Goal: Complete application form: Complete application form

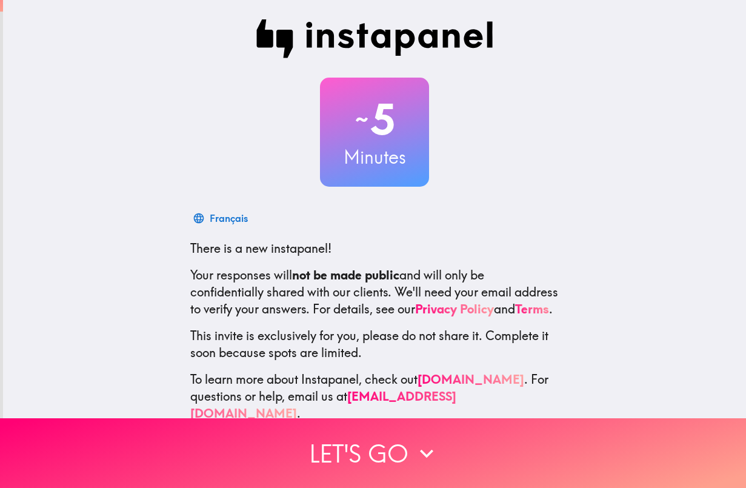
scroll to position [32, 0]
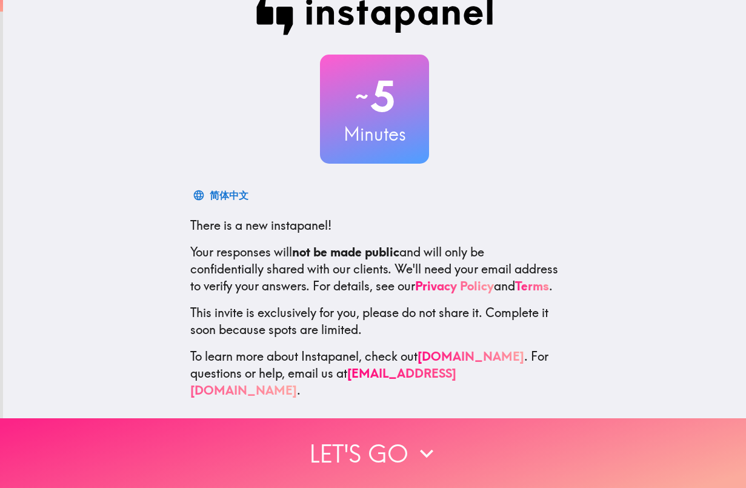
drag, startPoint x: 446, startPoint y: 443, endPoint x: 485, endPoint y: 421, distance: 45.1
click at [446, 444] on button "Let's go" at bounding box center [373, 453] width 746 height 70
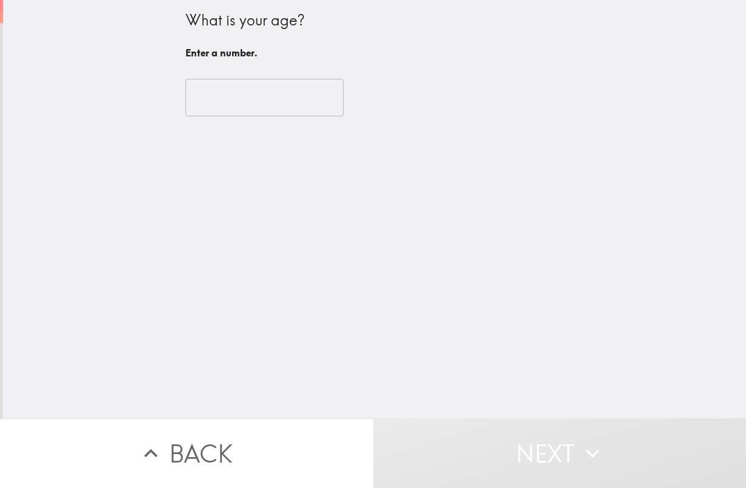
click at [258, 113] on input "number" at bounding box center [265, 98] width 158 height 38
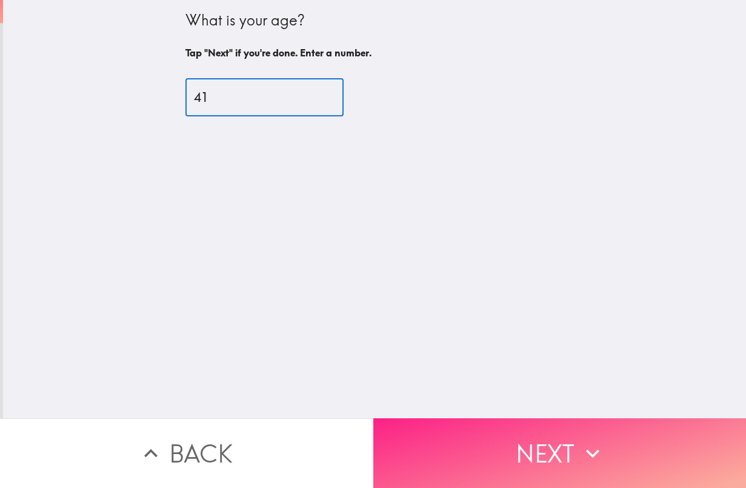
type input "41"
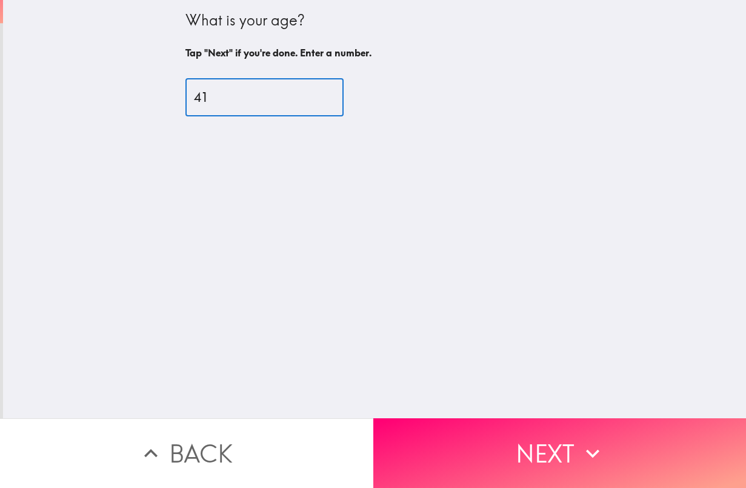
drag, startPoint x: 489, startPoint y: 448, endPoint x: 492, endPoint y: 442, distance: 7.1
click at [489, 447] on button "Next" at bounding box center [559, 453] width 373 height 70
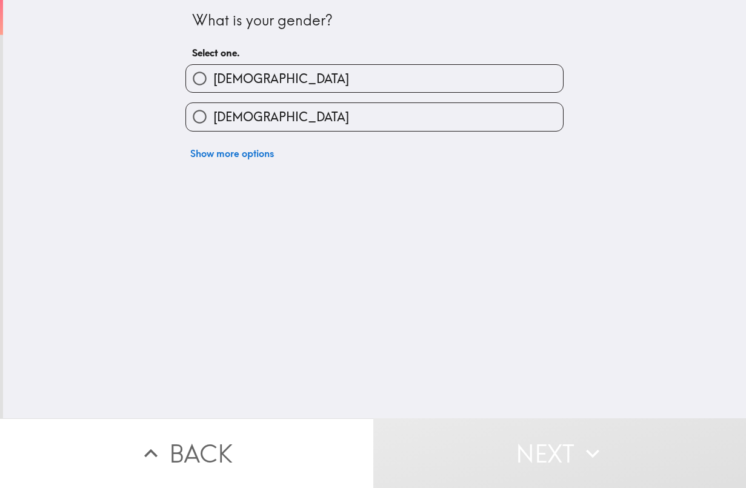
click at [243, 122] on span "[DEMOGRAPHIC_DATA]" at bounding box center [281, 117] width 136 height 17
click at [213, 122] on input "[DEMOGRAPHIC_DATA]" at bounding box center [199, 116] width 27 height 27
radio input "true"
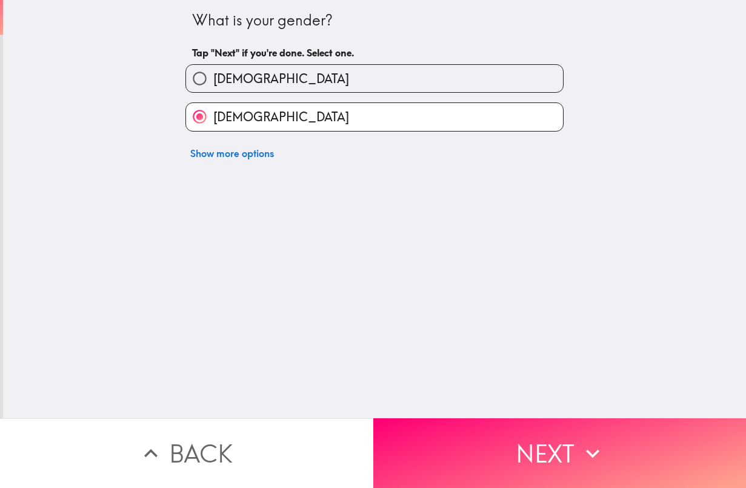
click at [503, 441] on button "Next" at bounding box center [559, 453] width 373 height 70
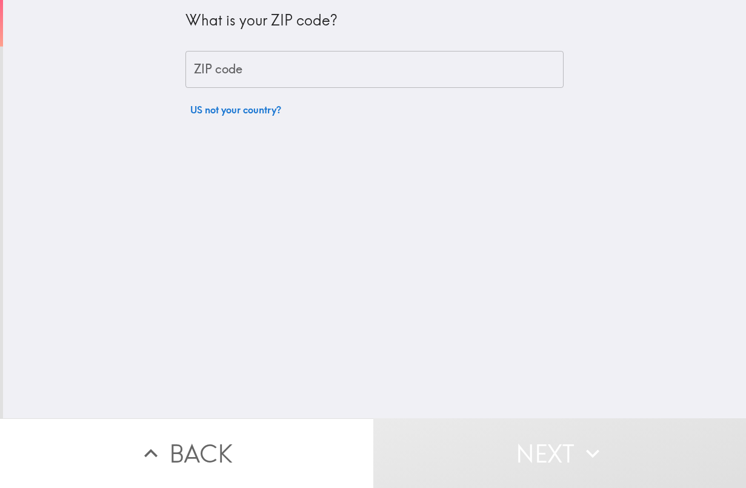
click at [283, 98] on div "What is your ZIP code? ZIP code ZIP code US not your country?" at bounding box center [375, 61] width 378 height 122
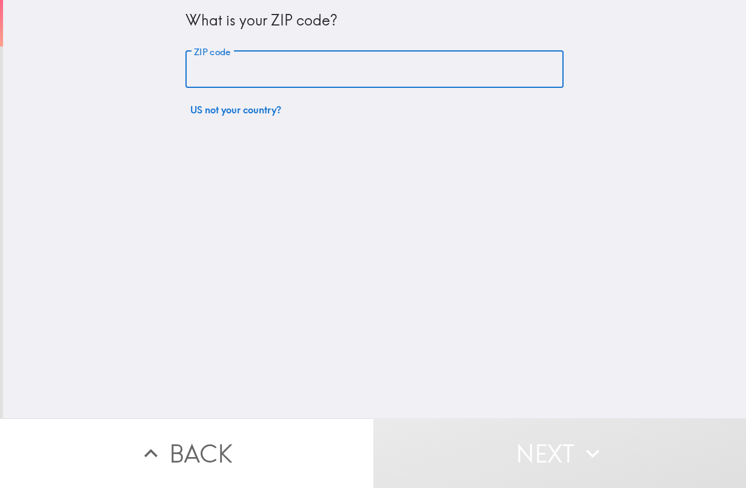
click at [272, 86] on input "ZIP code" at bounding box center [375, 70] width 378 height 38
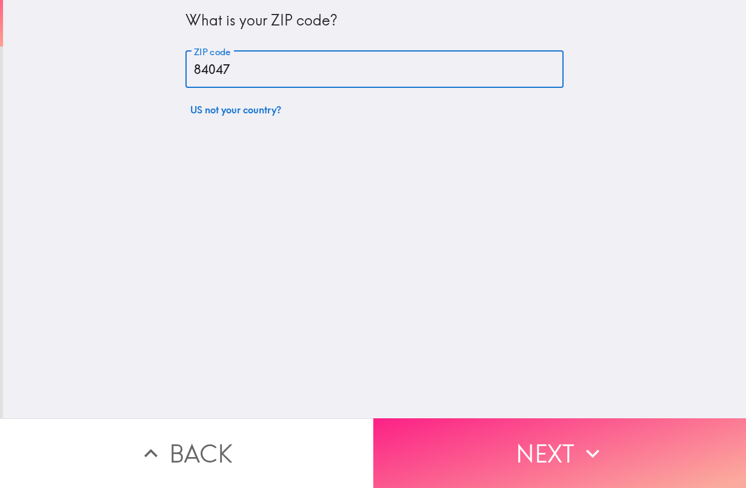
type input "84047"
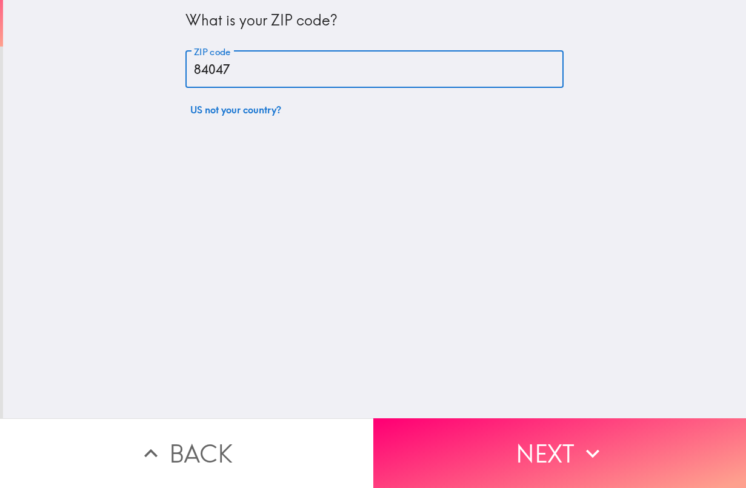
click at [470, 432] on button "Next" at bounding box center [559, 453] width 373 height 70
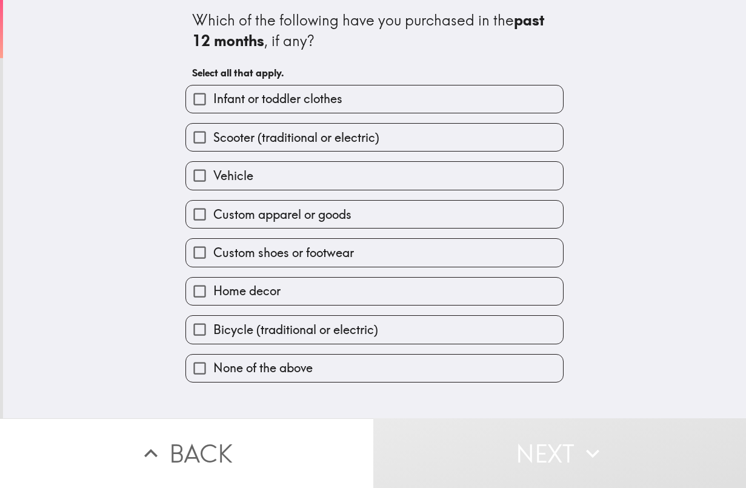
click at [297, 291] on label "Home decor" at bounding box center [374, 291] width 377 height 27
click at [213, 291] on input "Home decor" at bounding box center [199, 291] width 27 height 27
checkbox input "true"
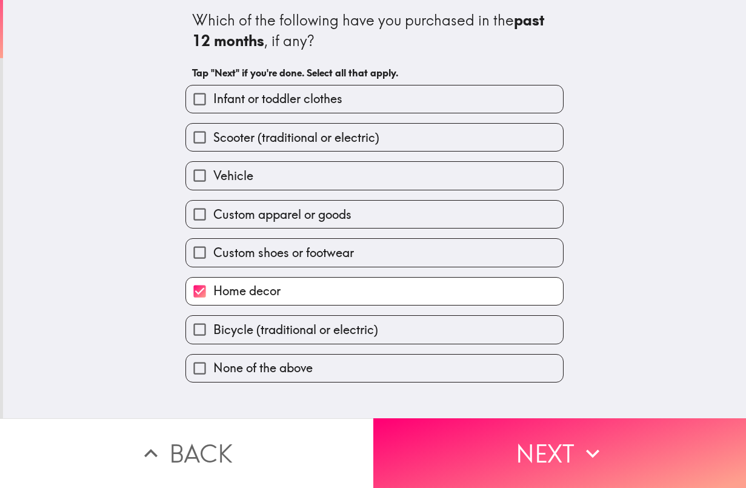
click at [295, 244] on span "Custom shoes or footwear" at bounding box center [283, 252] width 141 height 17
click at [213, 244] on input "Custom shoes or footwear" at bounding box center [199, 252] width 27 height 27
checkbox input "true"
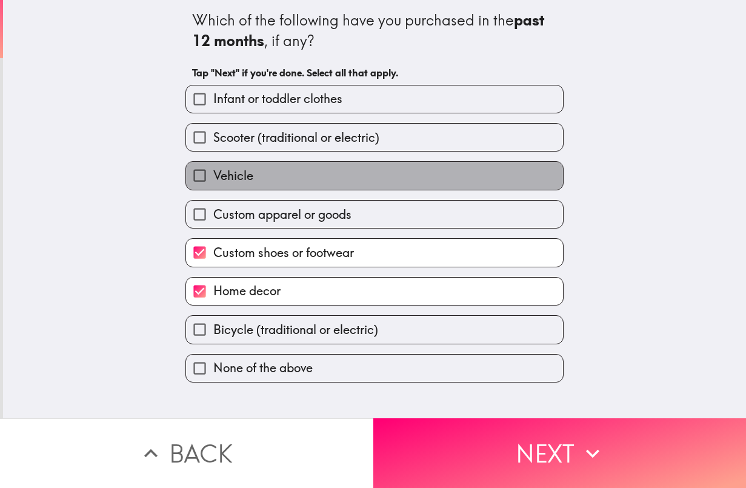
click at [298, 187] on label "Vehicle" at bounding box center [374, 175] width 377 height 27
click at [213, 187] on input "Vehicle" at bounding box center [199, 175] width 27 height 27
checkbox input "true"
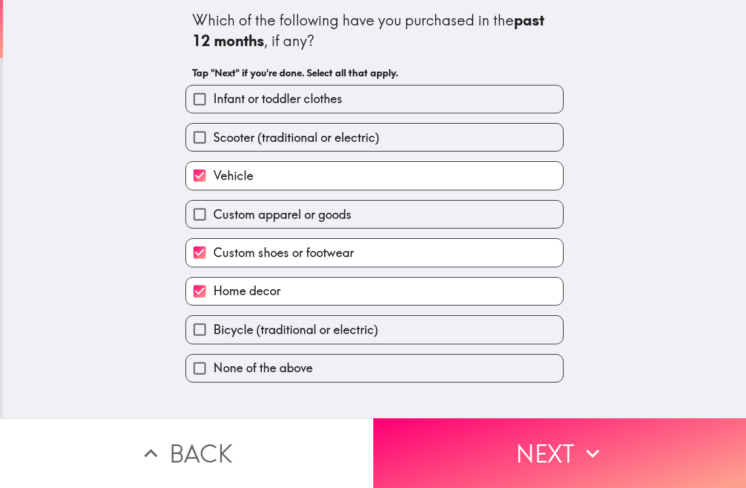
click at [278, 220] on span "Custom apparel or goods" at bounding box center [282, 214] width 138 height 17
click at [213, 220] on input "Custom apparel or goods" at bounding box center [199, 214] width 27 height 27
checkbox input "true"
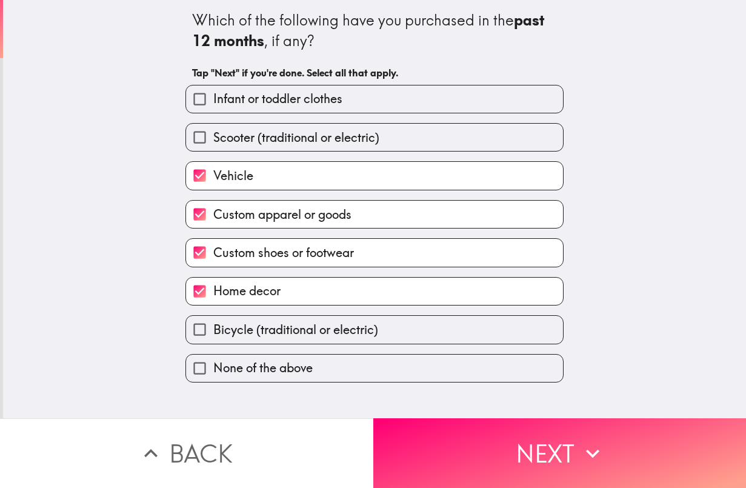
click at [316, 110] on label "Infant or toddler clothes" at bounding box center [374, 98] width 377 height 27
click at [213, 110] on input "Infant or toddler clothes" at bounding box center [199, 98] width 27 height 27
checkbox input "true"
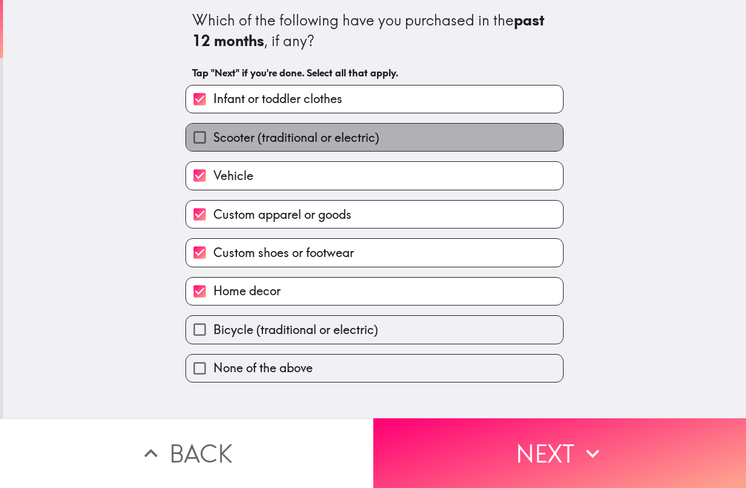
click at [298, 133] on span "Scooter (traditional or electric)" at bounding box center [296, 137] width 166 height 17
click at [213, 133] on input "Scooter (traditional or electric)" at bounding box center [199, 137] width 27 height 27
checkbox input "true"
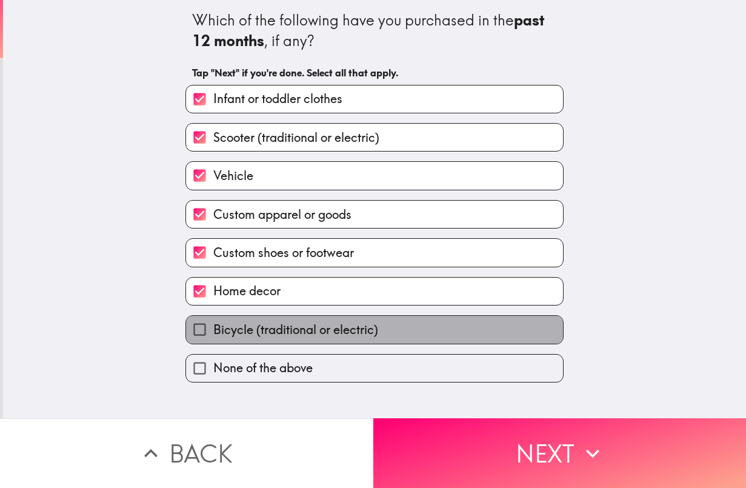
drag, startPoint x: 37, startPoint y: 7, endPoint x: 322, endPoint y: 335, distance: 434.5
click at [322, 335] on span "Bicycle (traditional or electric)" at bounding box center [295, 329] width 165 height 17
click at [213, 335] on input "Bicycle (traditional or electric)" at bounding box center [199, 329] width 27 height 27
checkbox input "true"
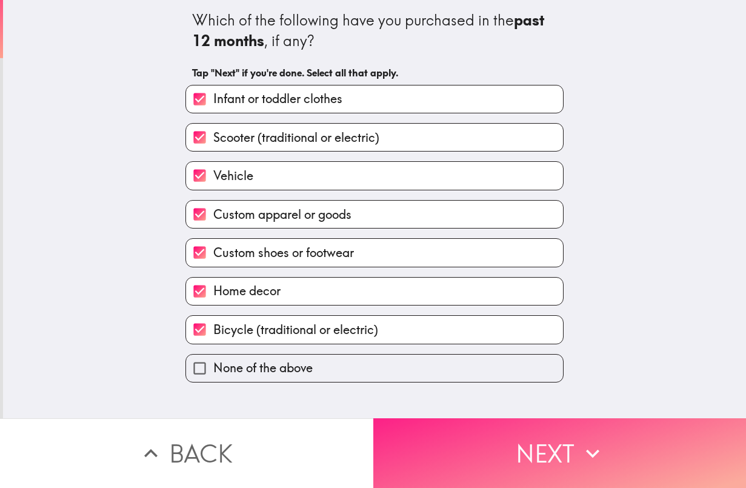
click at [466, 455] on button "Next" at bounding box center [559, 453] width 373 height 70
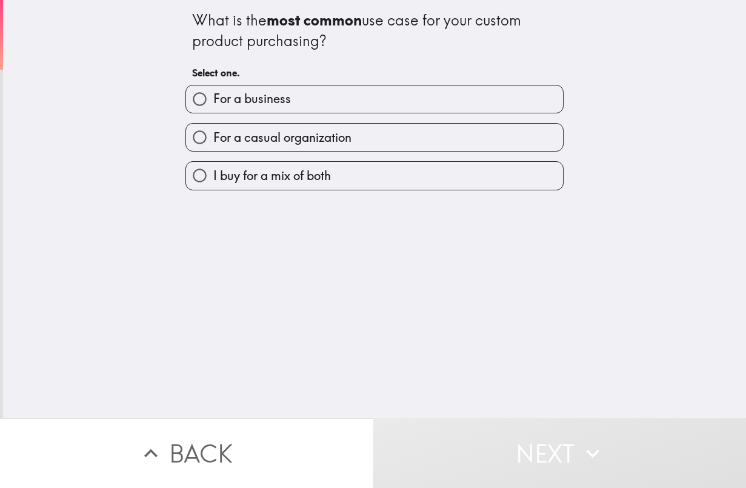
click at [403, 178] on label "I buy for a mix of both" at bounding box center [374, 175] width 377 height 27
click at [213, 178] on input "I buy for a mix of both" at bounding box center [199, 175] width 27 height 27
radio input "true"
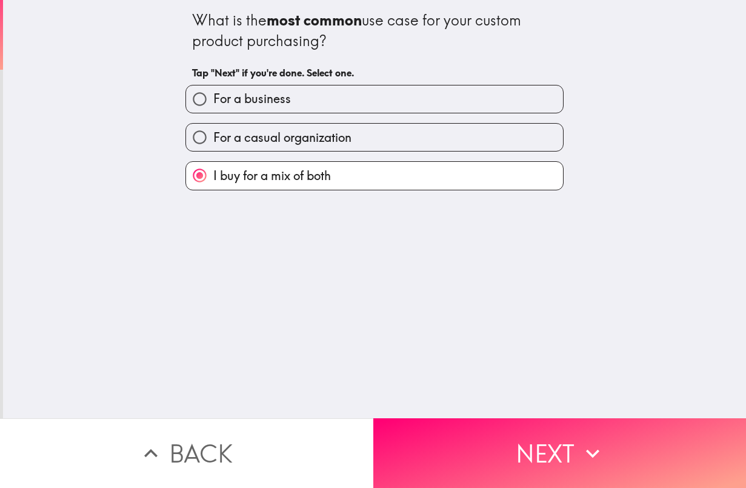
click at [571, 475] on button "Next" at bounding box center [559, 453] width 373 height 70
